Goal: Navigation & Orientation: Find specific page/section

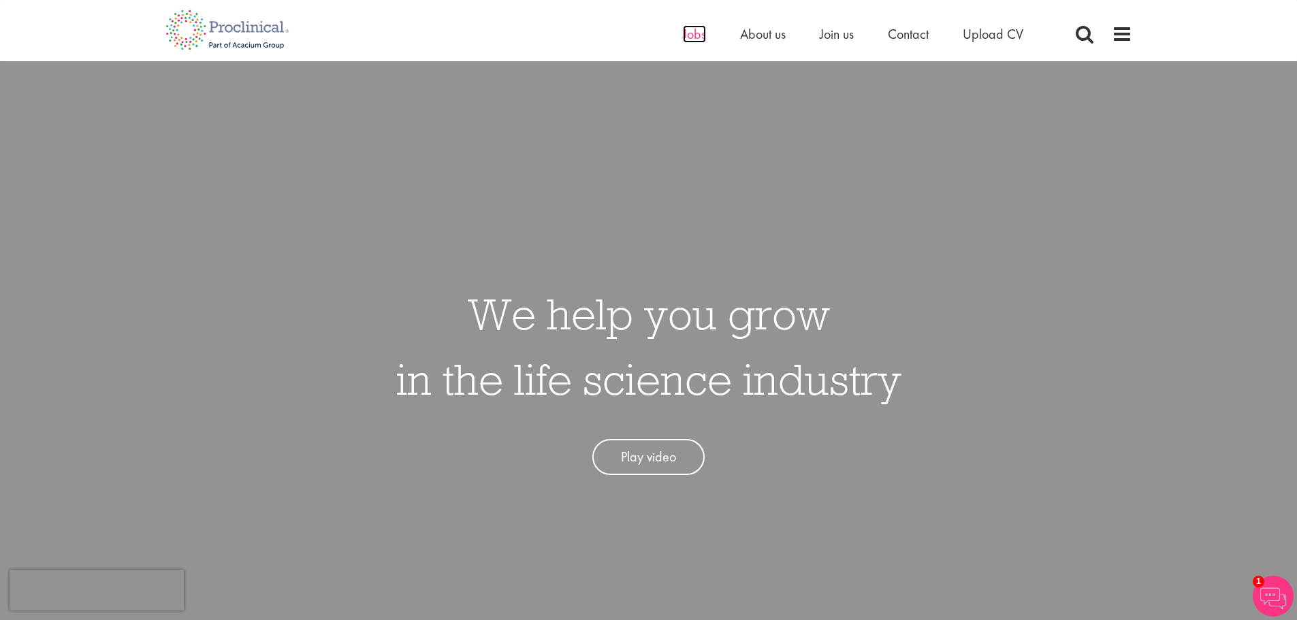
click at [688, 35] on span "Jobs" at bounding box center [694, 34] width 23 height 18
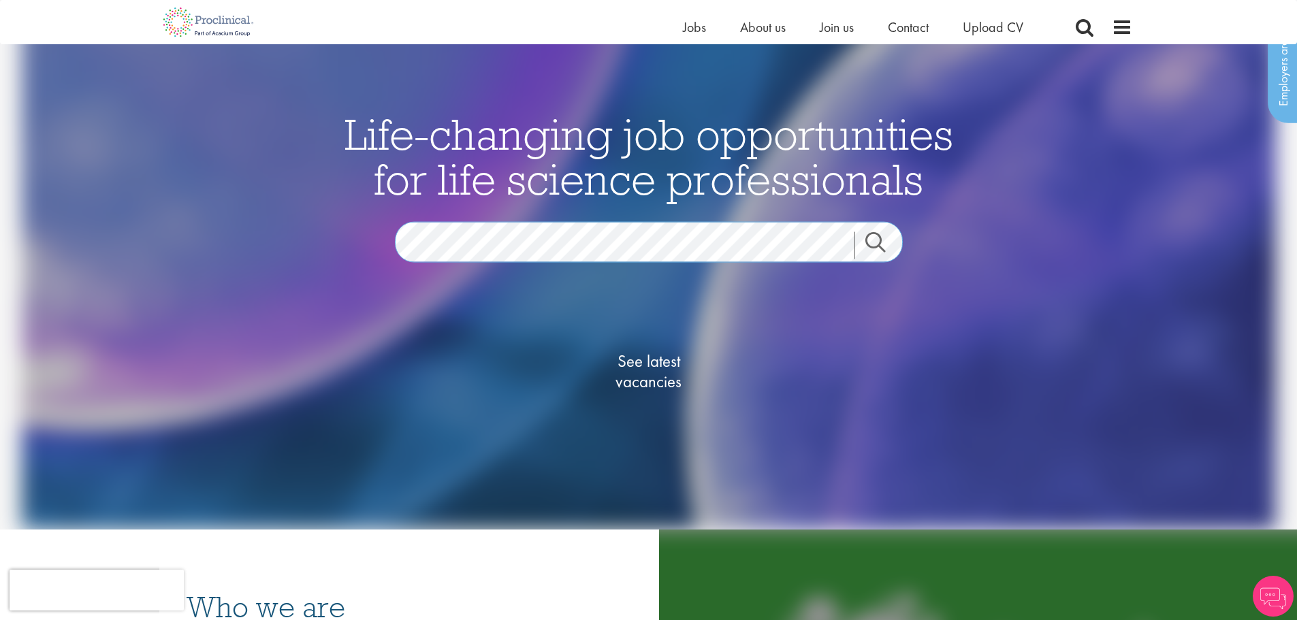
scroll to position [67, 0]
